Goal: Task Accomplishment & Management: Manage account settings

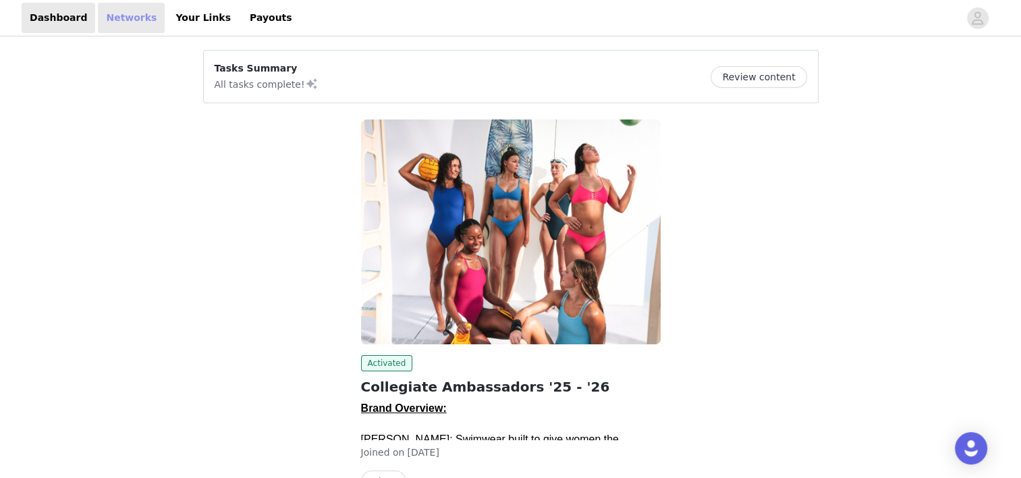
click at [117, 22] on link "Networks" at bounding box center [131, 18] width 67 height 30
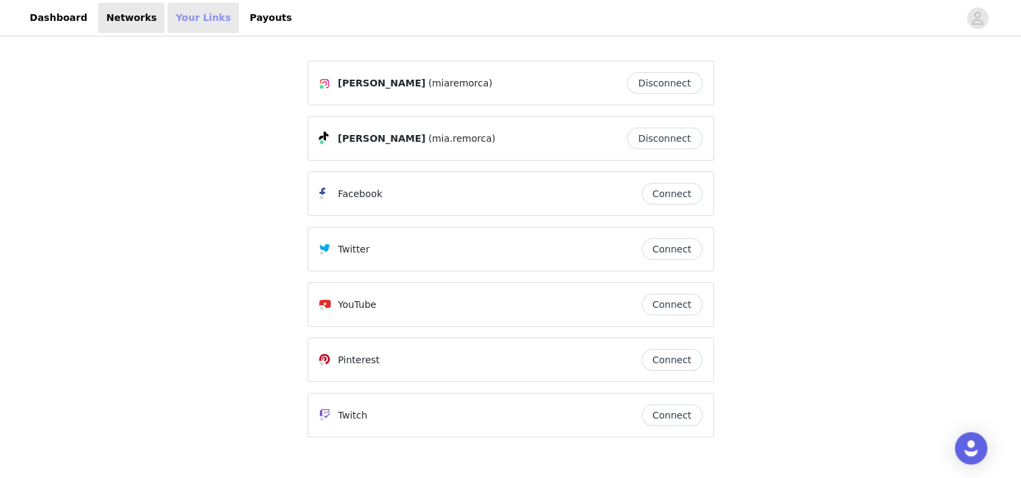
click at [167, 19] on link "Your Links" at bounding box center [203, 18] width 72 height 30
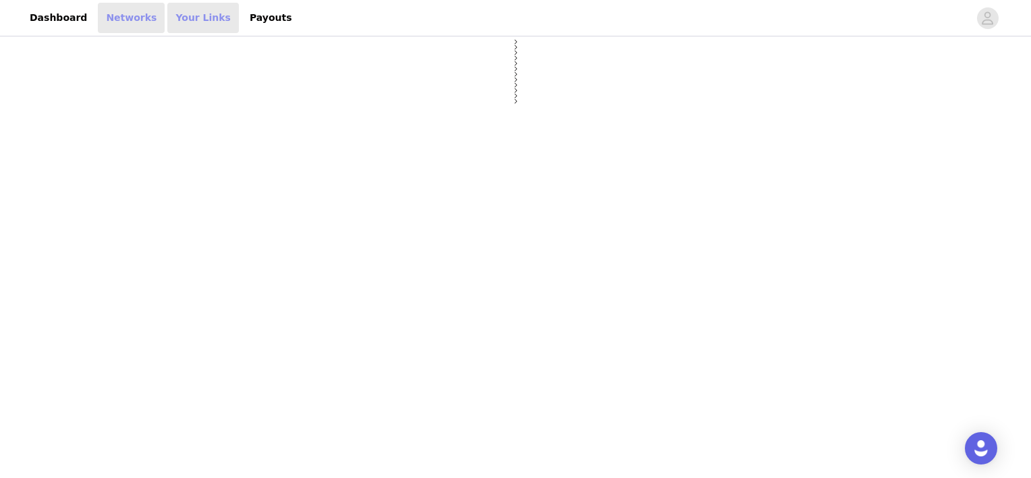
select select "12"
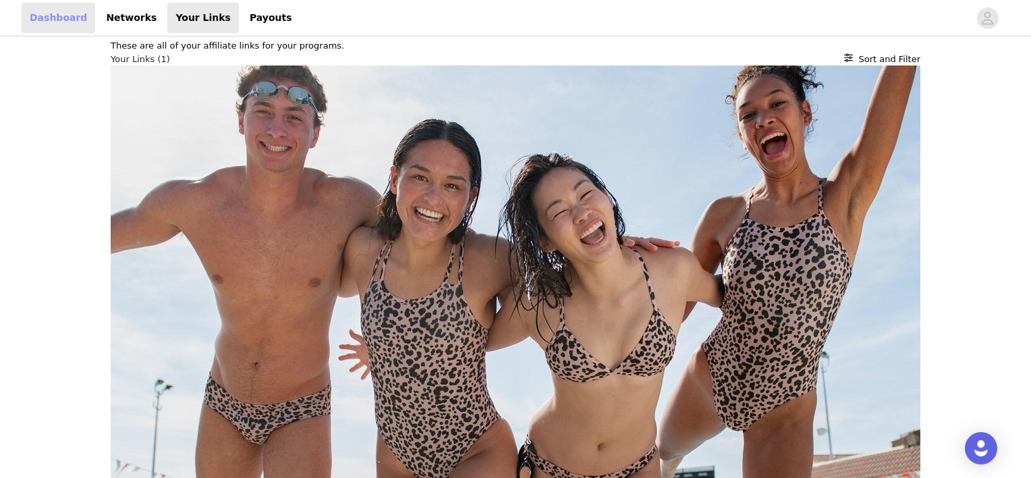
click at [73, 13] on link "Dashboard" at bounding box center [59, 18] width 74 height 30
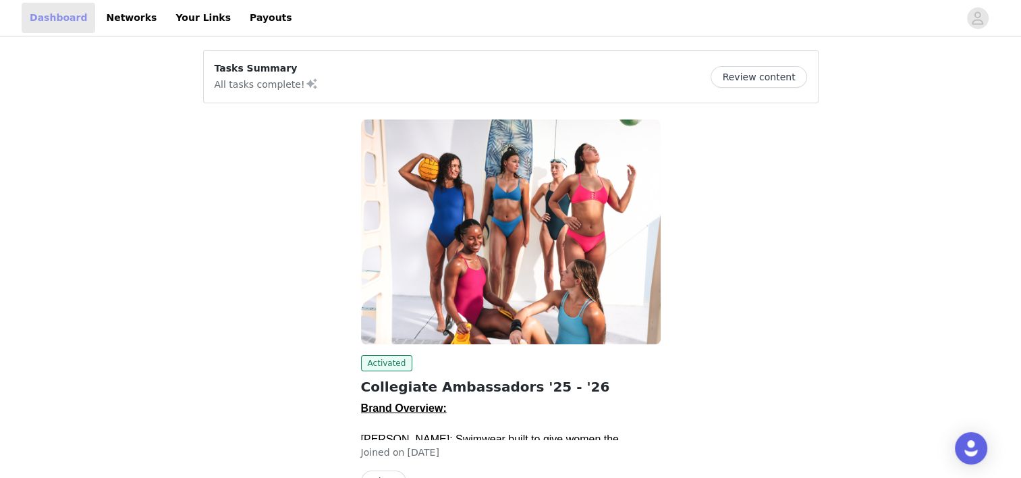
scroll to position [82, 0]
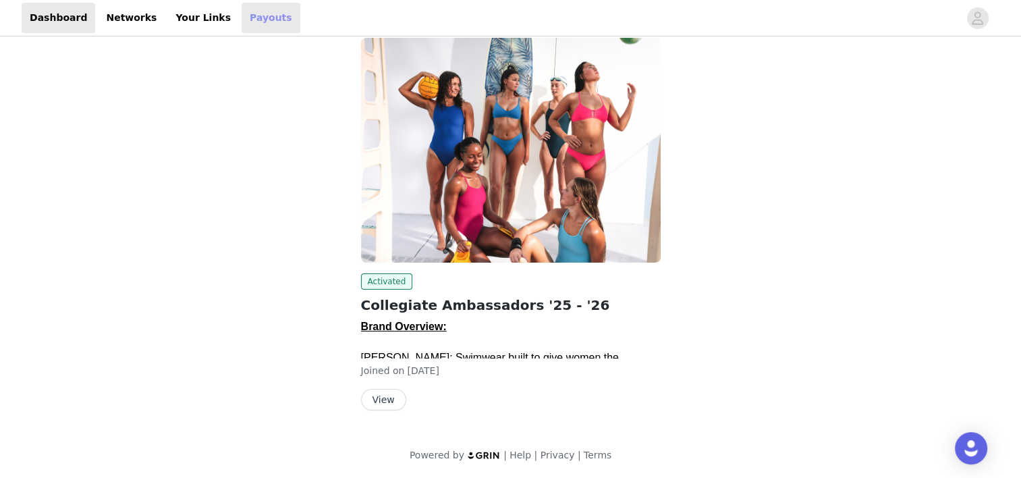
click at [242, 16] on link "Payouts" at bounding box center [271, 18] width 59 height 30
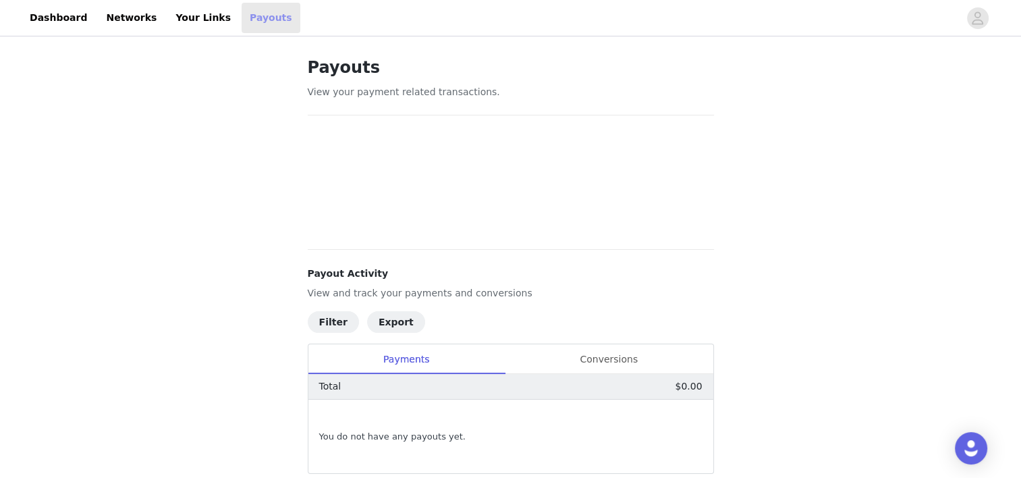
scroll to position [85, 0]
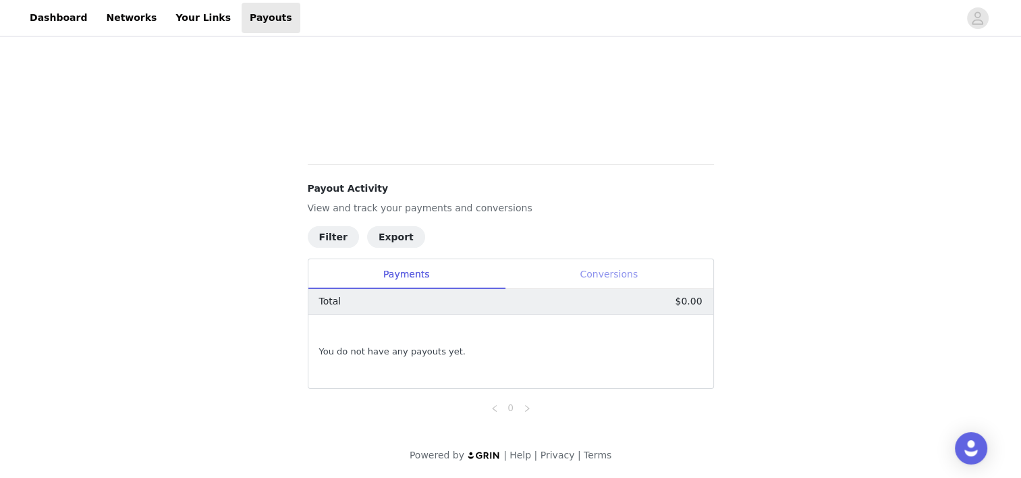
click at [580, 273] on div "Conversions" at bounding box center [609, 274] width 209 height 30
click at [397, 275] on div "Payments" at bounding box center [406, 274] width 196 height 30
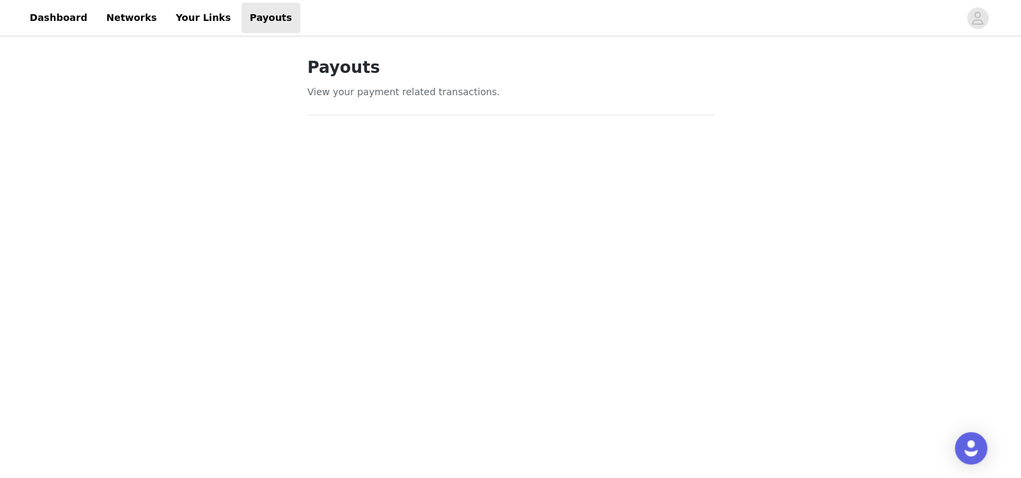
scroll to position [445, 0]
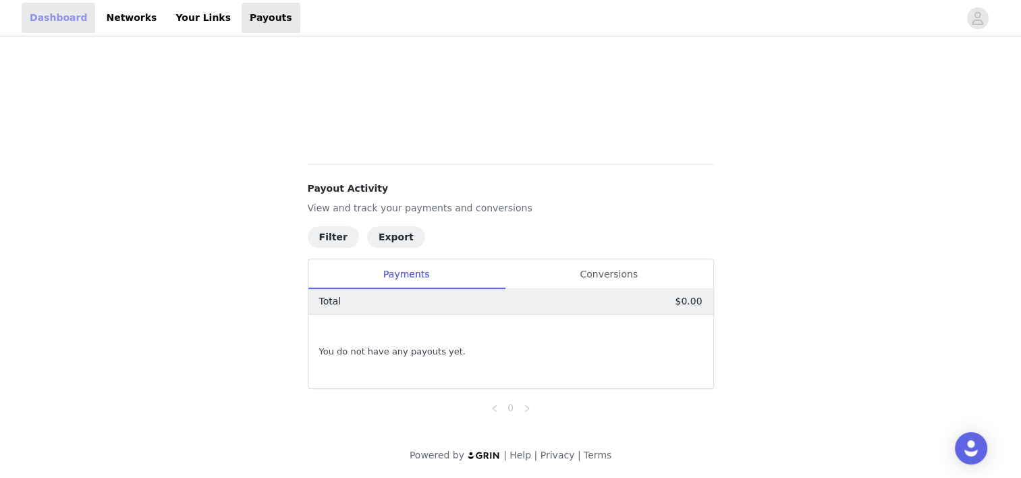
click at [51, 20] on link "Dashboard" at bounding box center [59, 18] width 74 height 30
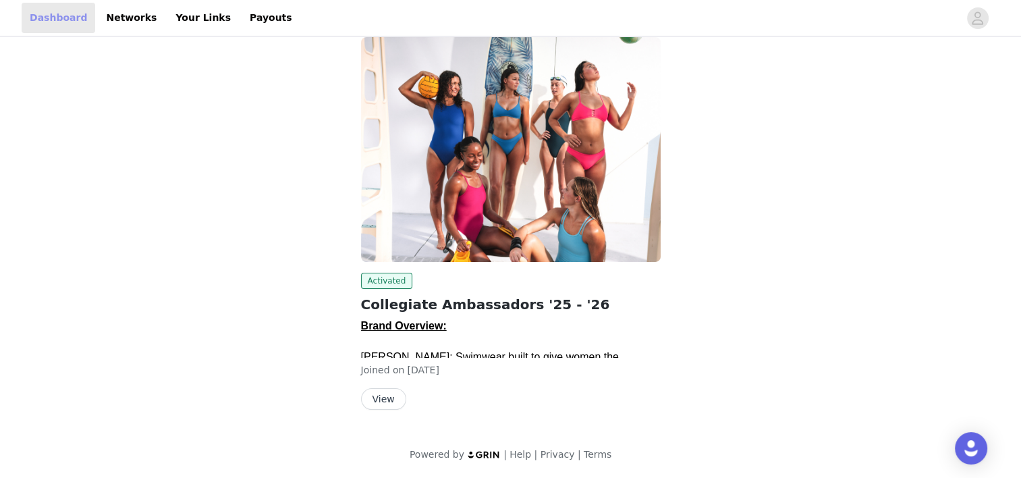
scroll to position [82, 0]
click at [383, 395] on button "View" at bounding box center [383, 400] width 45 height 22
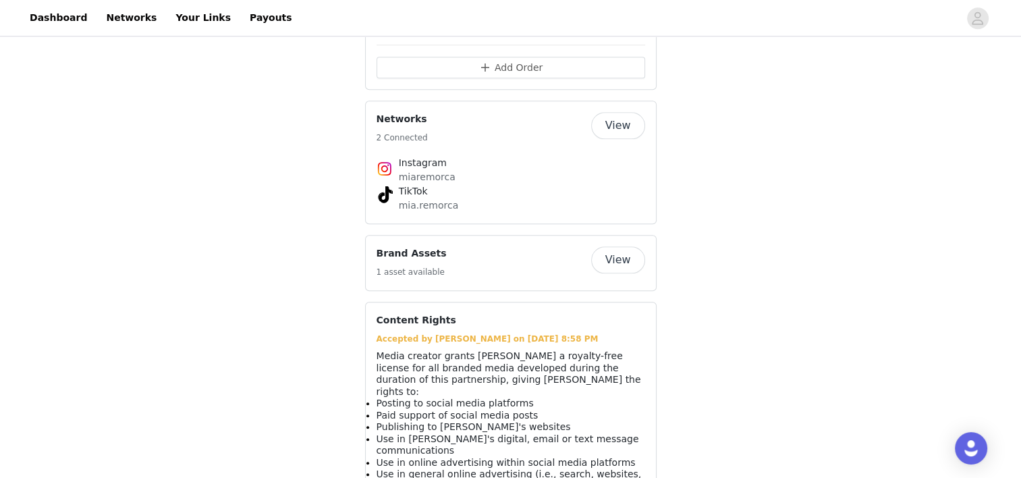
scroll to position [1322, 0]
click at [624, 246] on button "View" at bounding box center [618, 259] width 54 height 27
